Goal: Navigation & Orientation: Understand site structure

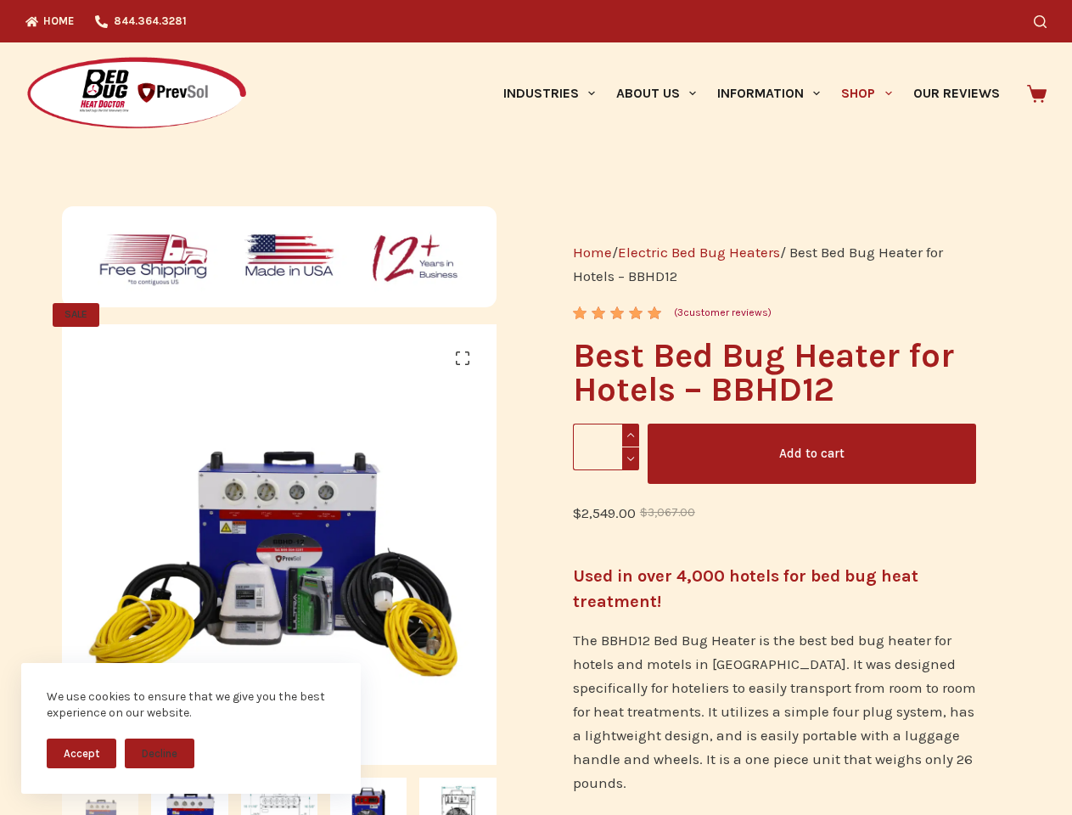
click at [81, 753] on button "Accept" at bounding box center [82, 753] width 70 height 30
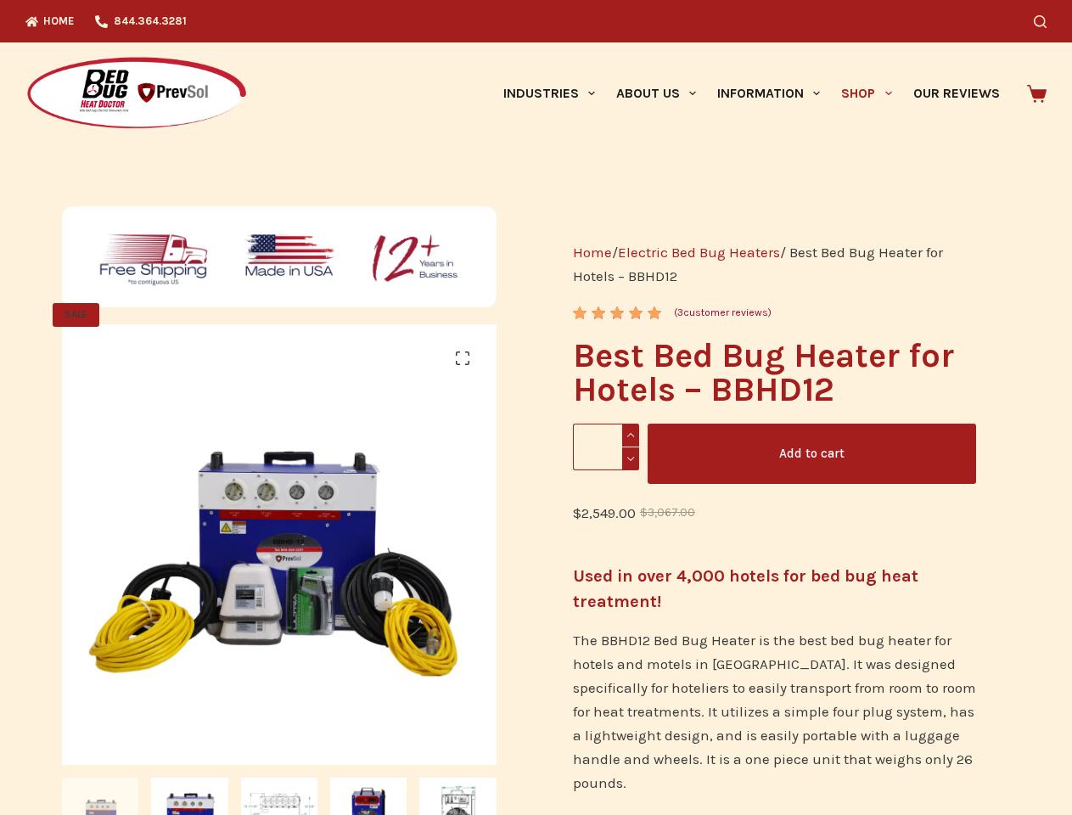
click at [160, 753] on button "Decline" at bounding box center [160, 766] width 70 height 30
click at [1046, 21] on icon "Search" at bounding box center [1040, 21] width 13 height 13
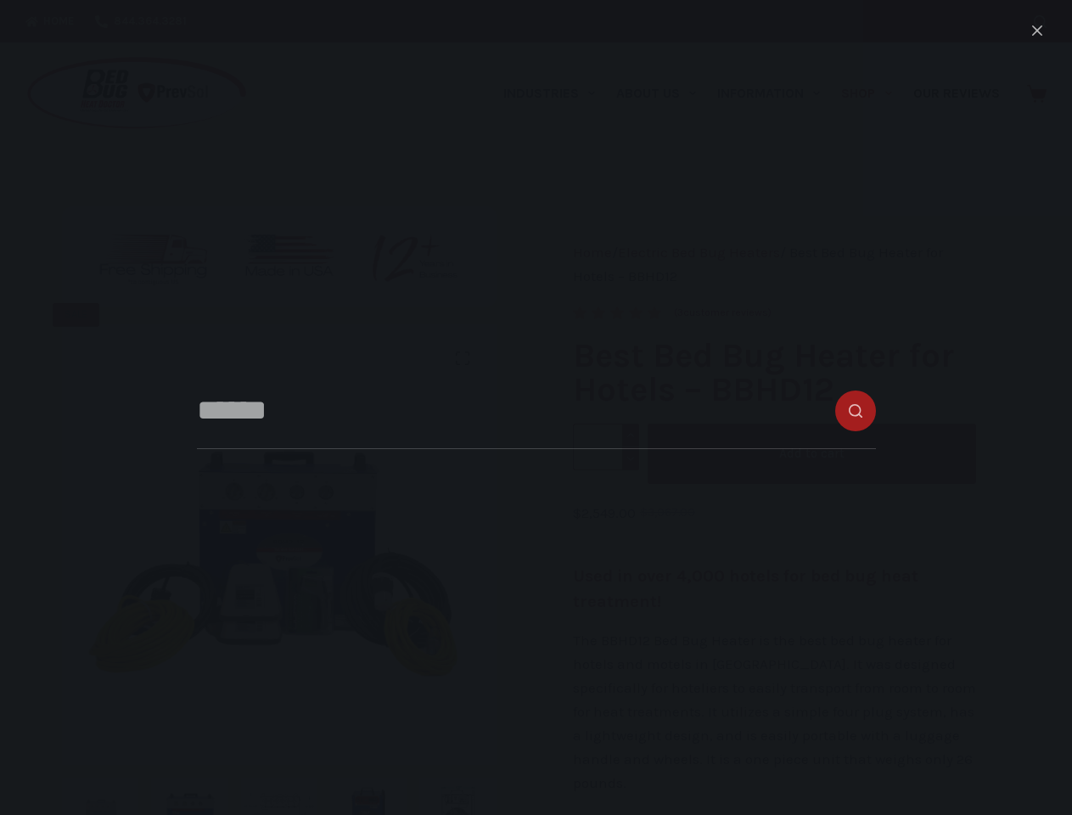
click at [555, 93] on link "Industries" at bounding box center [548, 93] width 113 height 102
click at [663, 93] on link "About Us" at bounding box center [655, 93] width 101 height 102
click at [776, 93] on link "Information" at bounding box center [769, 93] width 124 height 102
click at [873, 93] on link "Shop" at bounding box center [866, 93] width 71 height 102
